Goal: Task Accomplishment & Management: Use online tool/utility

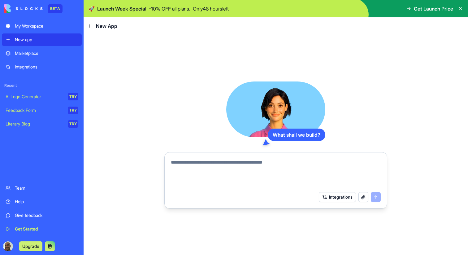
click at [286, 169] on textarea at bounding box center [276, 173] width 210 height 30
click at [37, 55] on div "Marketplace" at bounding box center [46, 53] width 63 height 6
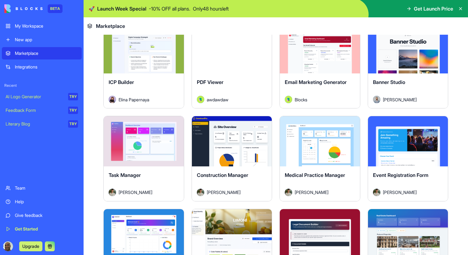
scroll to position [1166, 0]
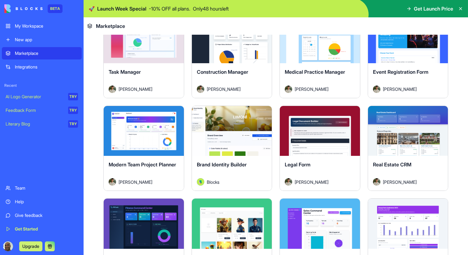
click at [148, 51] on div "Explore" at bounding box center [144, 38] width 80 height 50
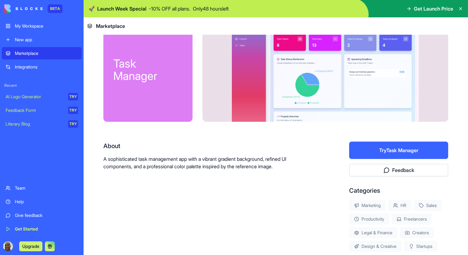
scroll to position [28, 0]
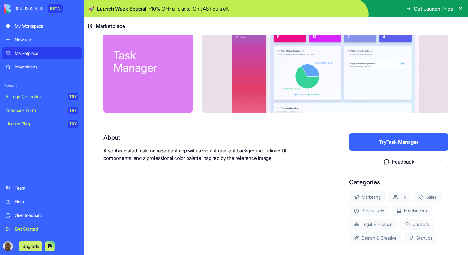
click at [383, 140] on button "Try Task Manager" at bounding box center [398, 141] width 99 height 17
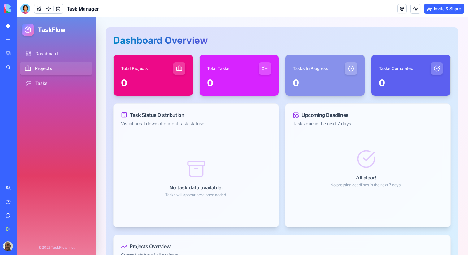
click at [51, 67] on link "Projects" at bounding box center [56, 68] width 73 height 13
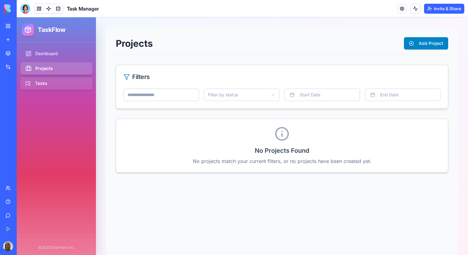
click at [42, 84] on link "Tasks" at bounding box center [56, 83] width 73 height 13
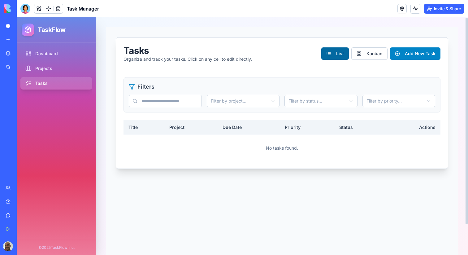
click at [335, 53] on button "List" at bounding box center [335, 53] width 28 height 12
click at [368, 58] on button "Kanban" at bounding box center [369, 53] width 36 height 12
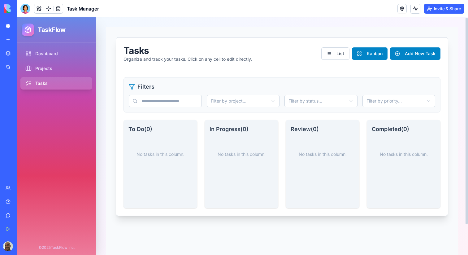
click at [172, 150] on p "No tasks in this column." at bounding box center [160, 154] width 64 height 26
click at [169, 154] on p "No tasks in this column." at bounding box center [160, 154] width 64 height 26
click at [167, 103] on input "text" at bounding box center [165, 101] width 73 height 12
click at [405, 56] on button "Add New Task" at bounding box center [415, 53] width 50 height 12
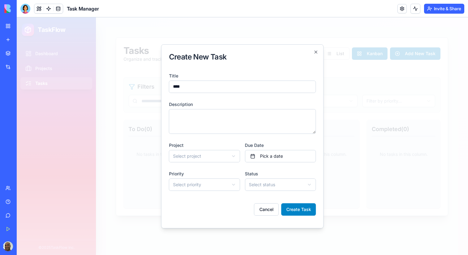
type input "****"
click at [282, 120] on textarea "Description" at bounding box center [242, 121] width 147 height 25
click at [291, 206] on button "Create Task" at bounding box center [298, 209] width 35 height 12
click at [294, 210] on button "Create Task" at bounding box center [298, 209] width 35 height 12
click at [294, 208] on button "Create Task" at bounding box center [298, 209] width 35 height 12
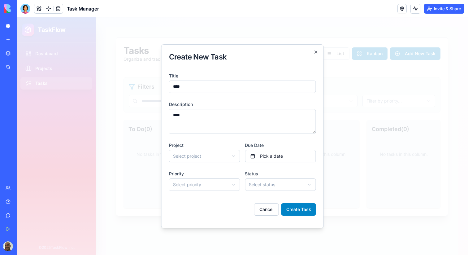
click at [203, 115] on textarea "****" at bounding box center [242, 121] width 147 height 25
type textarea "*****"
click at [196, 154] on body "**********" at bounding box center [242, 135] width 451 height 237
click at [215, 165] on div at bounding box center [204, 165] width 71 height 2
click at [265, 161] on body "**********" at bounding box center [242, 135] width 451 height 237
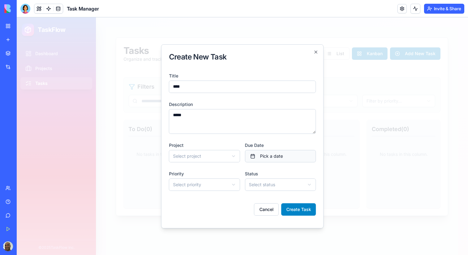
click at [265, 161] on button "Pick a date" at bounding box center [280, 156] width 71 height 12
click at [257, 137] on button "29" at bounding box center [257, 138] width 11 height 11
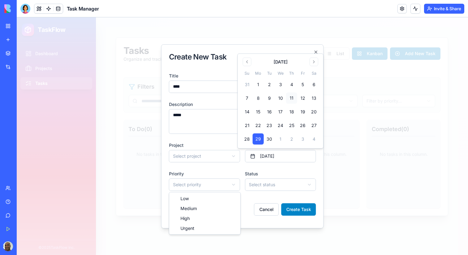
click at [207, 186] on body "**********" at bounding box center [242, 135] width 451 height 237
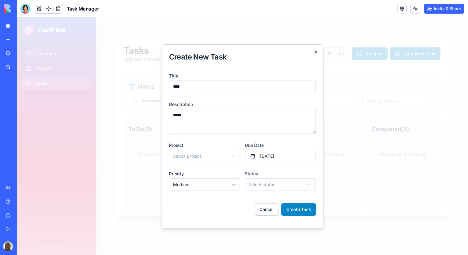
click at [259, 182] on body "**********" at bounding box center [242, 135] width 451 height 237
click at [302, 206] on button "Create Task" at bounding box center [298, 209] width 35 height 12
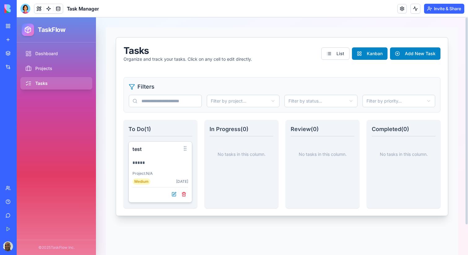
click at [151, 129] on h3 "To Do ( 1 )" at bounding box center [160, 130] width 64 height 11
drag, startPoint x: 151, startPoint y: 129, endPoint x: 133, endPoint y: 128, distance: 17.7
click at [133, 129] on h3 "To Do ( 1 )" at bounding box center [160, 130] width 64 height 11
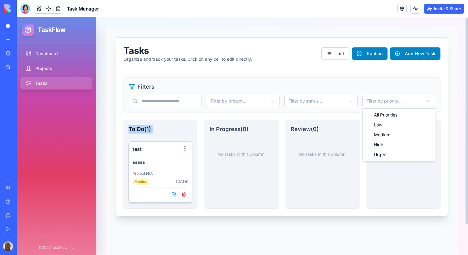
click at [389, 104] on html "TaskFlow Dashboard Projects Tasks © 2025 TaskFlow Inc. Tasks Organize and track…" at bounding box center [242, 135] width 451 height 237
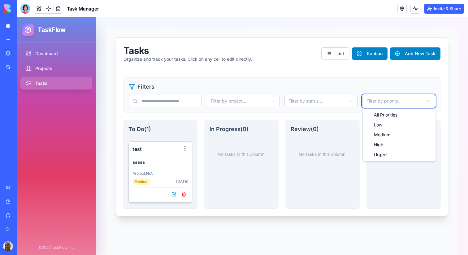
click at [389, 104] on html "TaskFlow Dashboard Projects Tasks © 2025 TaskFlow Inc. Tasks Organize and track…" at bounding box center [242, 135] width 451 height 237
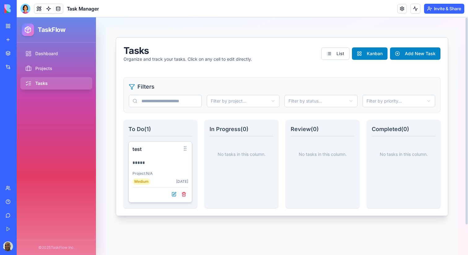
click at [56, 133] on div "Dashboard Projects Tasks" at bounding box center [56, 140] width 72 height 187
click at [39, 64] on link "Projects" at bounding box center [56, 68] width 73 height 13
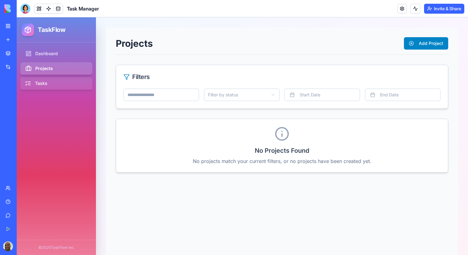
click at [44, 78] on link "Tasks" at bounding box center [56, 83] width 73 height 13
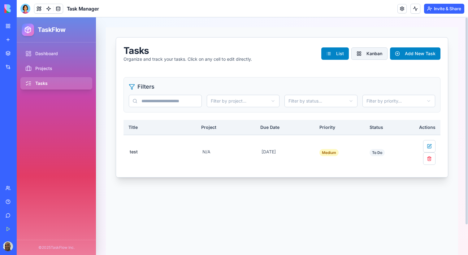
click at [378, 50] on button "Kanban" at bounding box center [369, 53] width 36 height 12
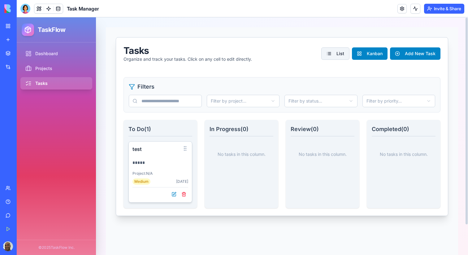
click at [341, 57] on button "List" at bounding box center [335, 53] width 28 height 12
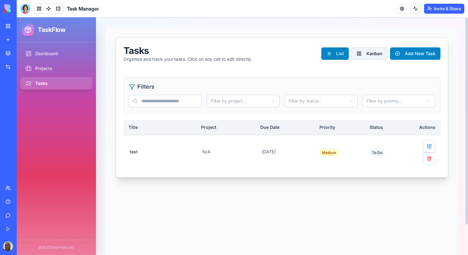
click at [366, 58] on button "Kanban" at bounding box center [369, 53] width 36 height 12
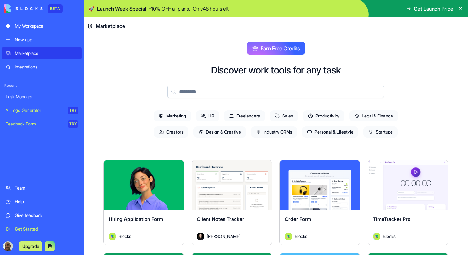
click at [69, 109] on div "TRY" at bounding box center [73, 109] width 10 height 7
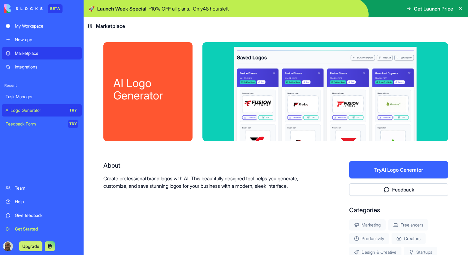
click at [29, 125] on div "Feedback Form" at bounding box center [35, 124] width 58 height 6
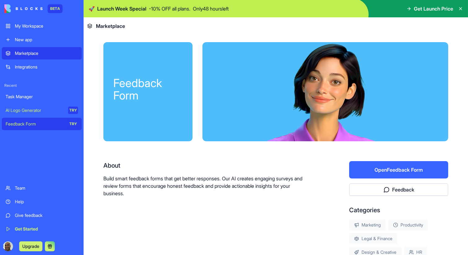
click at [398, 172] on button "Open Feedback Form" at bounding box center [398, 169] width 99 height 17
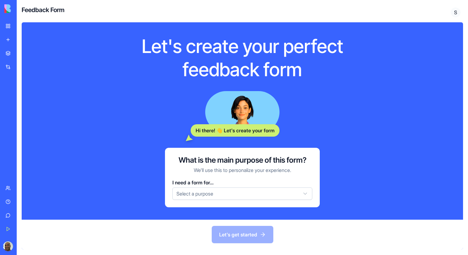
click at [244, 197] on html "BETA My Workspace New app Marketplace Integrations Recent Task Manager AI Logo …" at bounding box center [234, 127] width 468 height 255
click at [136, 114] on html "BETA My Workspace New app Marketplace Integrations Recent Task Manager AI Logo …" at bounding box center [234, 127] width 468 height 255
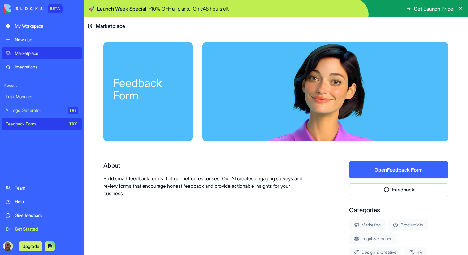
click at [38, 56] on div "Marketplace" at bounding box center [46, 53] width 63 height 6
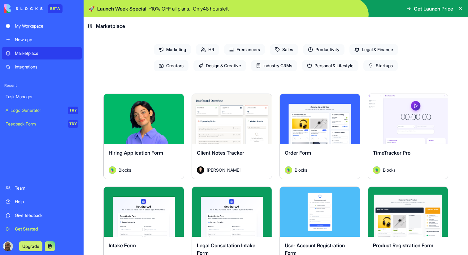
scroll to position [67, 0]
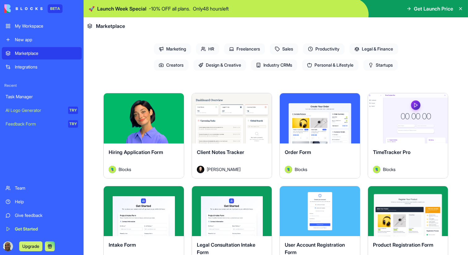
click at [141, 136] on div "Explore" at bounding box center [144, 118] width 80 height 50
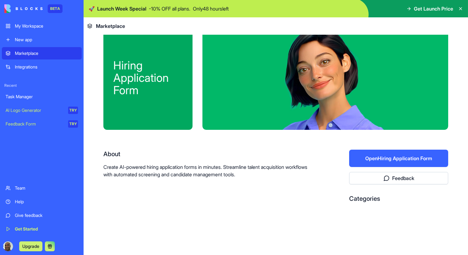
scroll to position [11, 0]
click at [402, 153] on button "Open Hiring Application Form" at bounding box center [398, 157] width 99 height 17
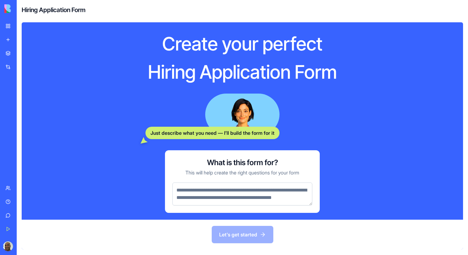
click at [266, 205] on textarea at bounding box center [242, 193] width 140 height 23
click at [248, 238] on div "Let's get started" at bounding box center [242, 234] width 441 height 30
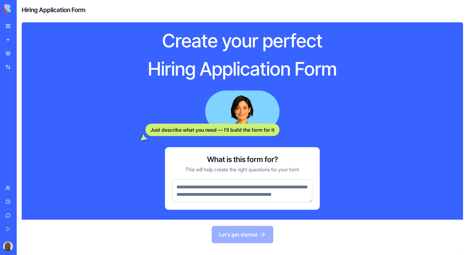
click at [203, 201] on textarea at bounding box center [242, 190] width 140 height 23
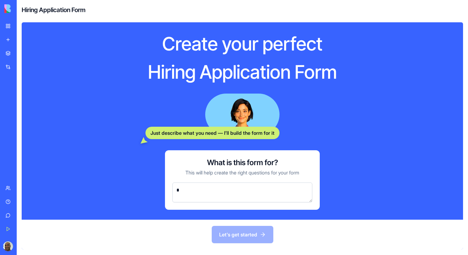
scroll to position [0, 0]
type textarea "*"
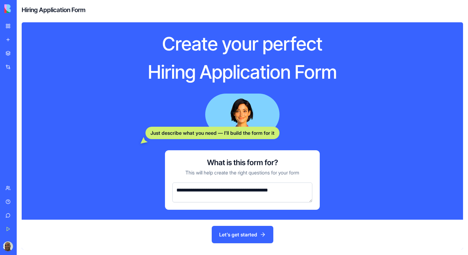
type textarea "**********"
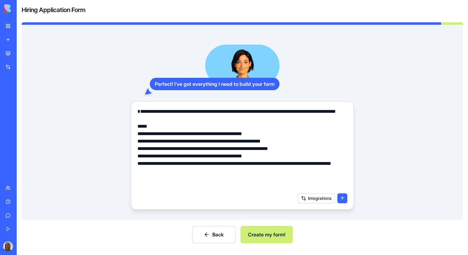
type textarea "**********"
click at [267, 240] on button "Create my form!" at bounding box center [266, 234] width 52 height 17
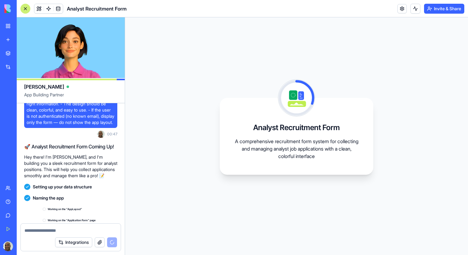
scroll to position [85, 0]
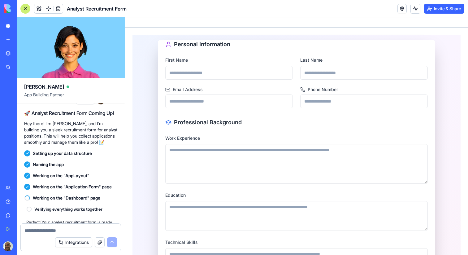
scroll to position [208, 0]
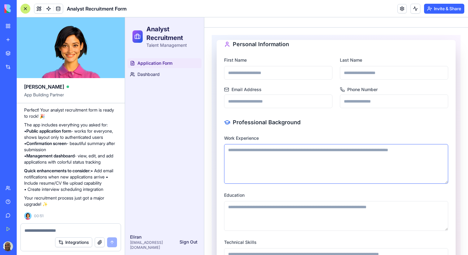
click at [284, 159] on textarea "Work Experience" at bounding box center [336, 164] width 224 height 40
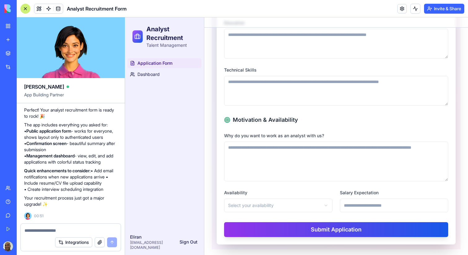
scroll to position [174, 0]
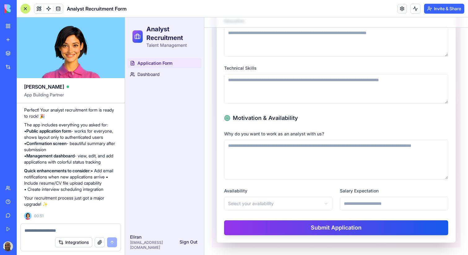
click at [82, 231] on textarea at bounding box center [70, 230] width 92 height 6
drag, startPoint x: 298, startPoint y: 120, endPoint x: 297, endPoint y: 117, distance: 4.0
click at [297, 117] on div "Motivation & Availability" at bounding box center [336, 118] width 224 height 9
copy div "Motivation & Availability"
click at [55, 230] on textarea at bounding box center [70, 230] width 92 height 6
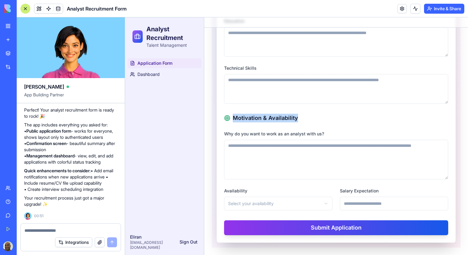
paste textarea "**********"
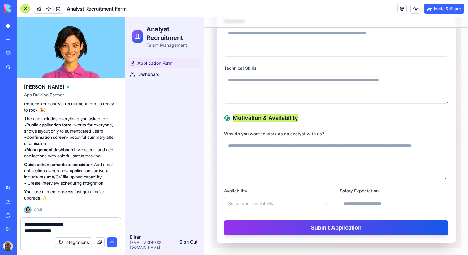
type textarea "**********"
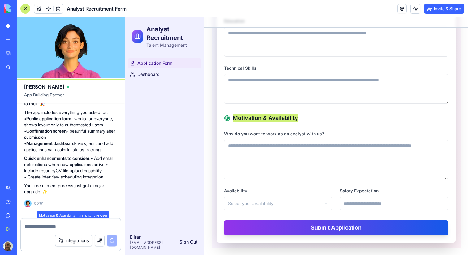
scroll to position [238, 0]
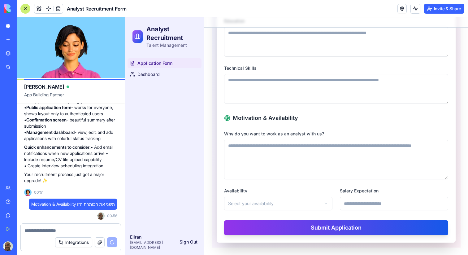
click at [151, 149] on div "Application Form Dashboard" at bounding box center [164, 142] width 79 height 173
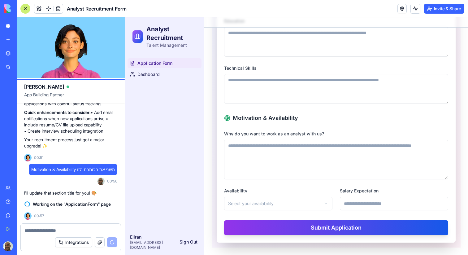
scroll to position [283, 0]
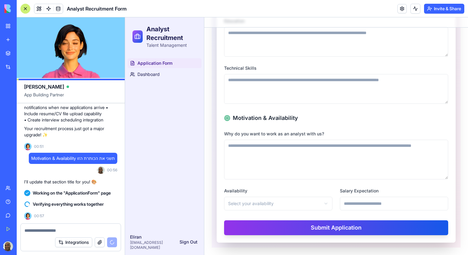
click at [29, 10] on div at bounding box center [25, 9] width 10 height 10
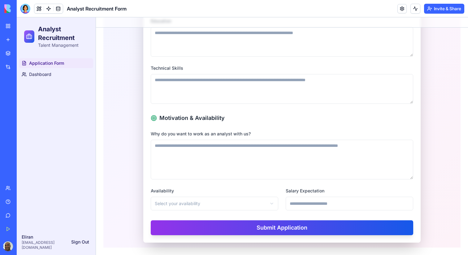
click at [12, 24] on link "My Workspace" at bounding box center [14, 26] width 25 height 12
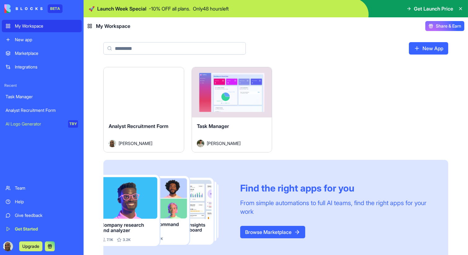
scroll to position [11, 0]
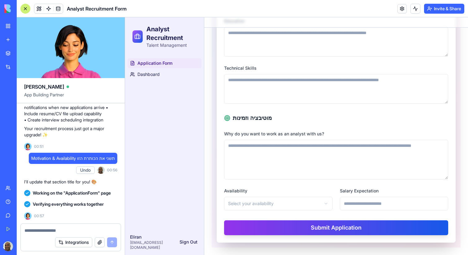
scroll to position [319, 0]
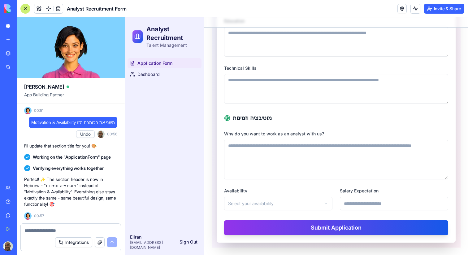
click at [8, 25] on link "My Workspace" at bounding box center [14, 26] width 25 height 12
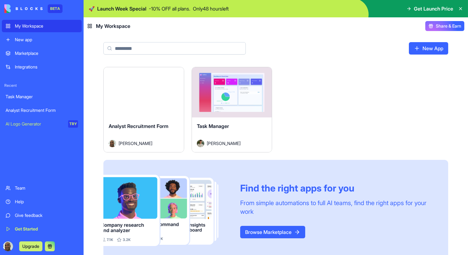
scroll to position [11, 0]
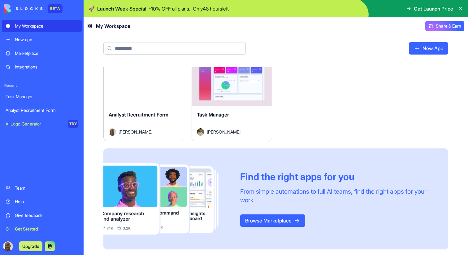
click at [414, 49] on link "New App" at bounding box center [428, 48] width 39 height 12
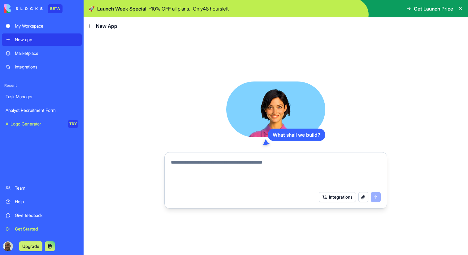
click at [243, 171] on textarea at bounding box center [276, 173] width 210 height 30
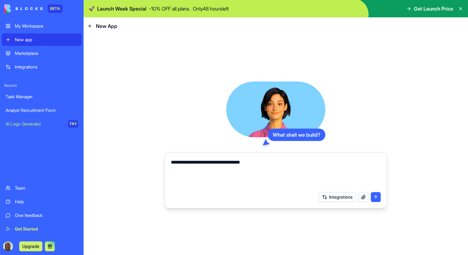
type textarea "**********"
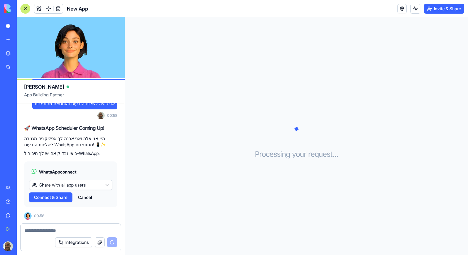
scroll to position [47, 0]
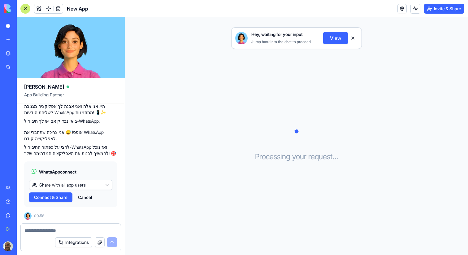
click at [89, 187] on html "BETA My Workspace New app Marketplace Integrations Recent Task Manager Analyst …" at bounding box center [234, 127] width 468 height 255
click at [42, 196] on span "Connect" at bounding box center [42, 197] width 17 height 6
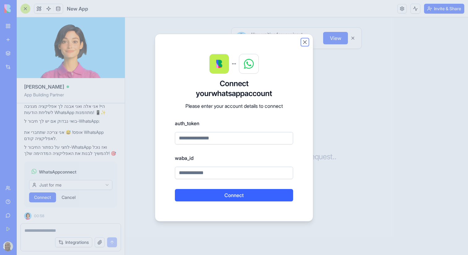
click at [304, 44] on button "Close" at bounding box center [305, 42] width 6 height 6
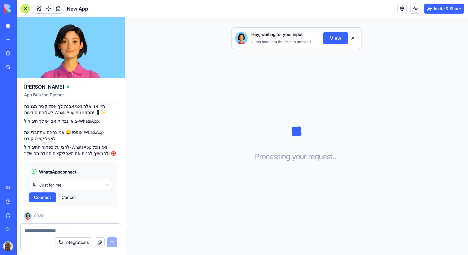
click at [37, 230] on textarea at bounding box center [70, 230] width 92 height 6
click at [26, 10] on div at bounding box center [25, 9] width 10 height 10
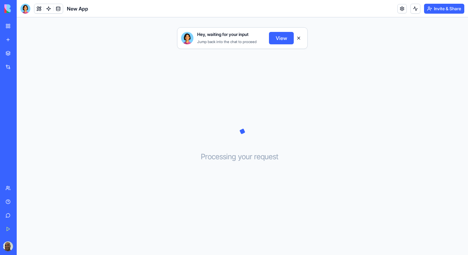
click at [6, 12] on img at bounding box center [23, 8] width 38 height 9
click at [110, 39] on div "Hey, waiting for your input Jump back into the chat to proceed View" at bounding box center [242, 33] width 451 height 32
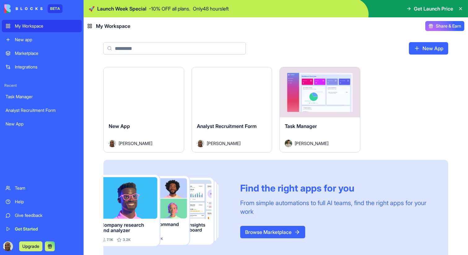
click at [122, 51] on input at bounding box center [174, 48] width 142 height 12
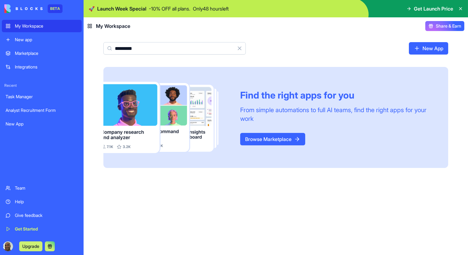
type input "********"
click at [23, 53] on div "Marketplace" at bounding box center [46, 53] width 63 height 6
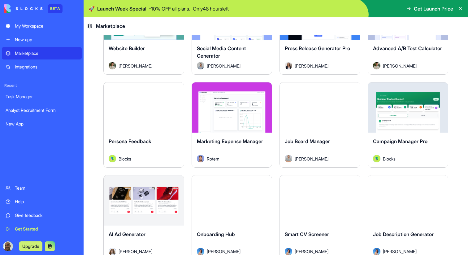
scroll to position [1467, 0]
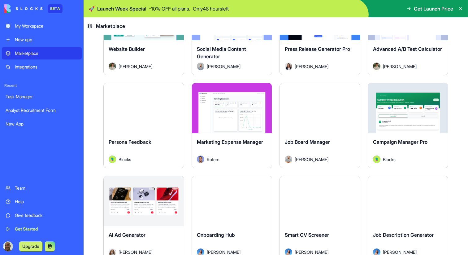
click at [399, 202] on button "Explore" at bounding box center [408, 201] width 46 height 12
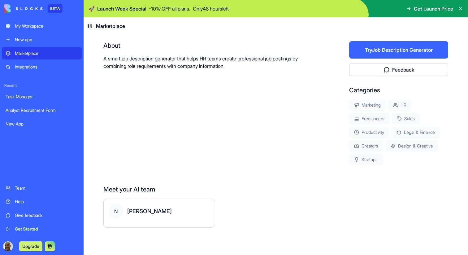
scroll to position [120, 0]
click at [372, 57] on button "Try Job Description Generator" at bounding box center [398, 49] width 99 height 17
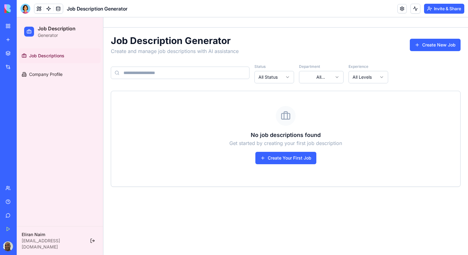
click at [163, 78] on input at bounding box center [180, 73] width 139 height 12
click at [274, 157] on button "Create Your First Job" at bounding box center [285, 158] width 61 height 12
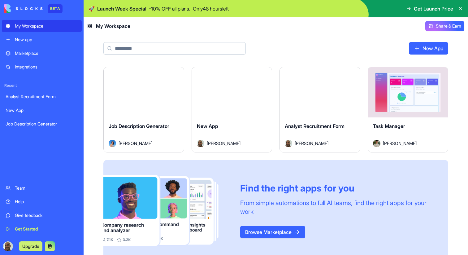
scroll to position [11, 0]
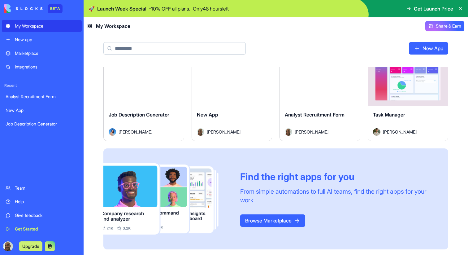
click at [200, 119] on div "New App" at bounding box center [232, 119] width 70 height 17
